Goal: Book appointment/travel/reservation

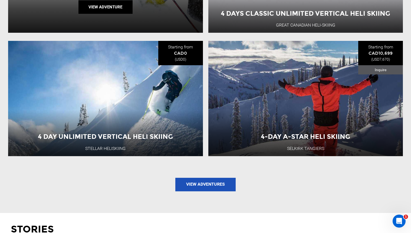
scroll to position [685, 0]
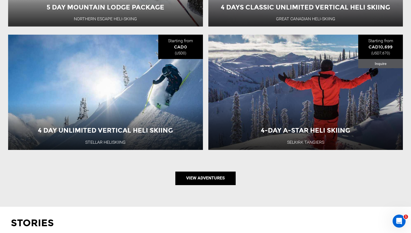
click at [185, 179] on link "View Adventures" at bounding box center [205, 179] width 60 height 14
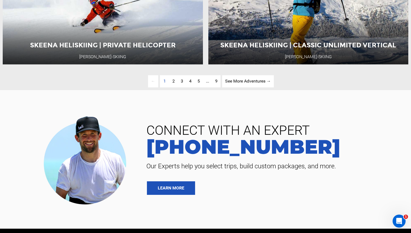
scroll to position [1379, 0]
